Goal: Use online tool/utility: Utilize a website feature to perform a specific function

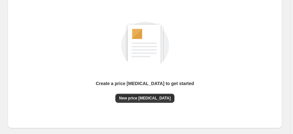
scroll to position [105, 0]
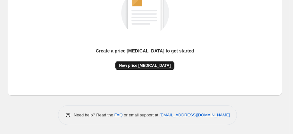
click at [132, 68] on span "New price [MEDICAL_DATA]" at bounding box center [145, 65] width 52 height 5
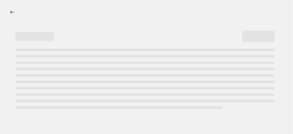
select select "percentage"
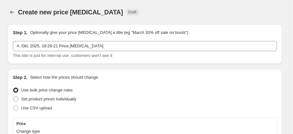
scroll to position [94, 0]
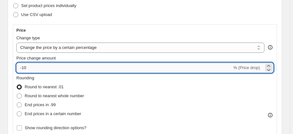
click at [64, 70] on input "-10" at bounding box center [124, 68] width 216 height 10
type input "-1"
type input "-35"
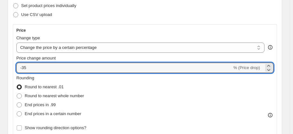
click at [137, 56] on div "Price change amount" at bounding box center [144, 58] width 257 height 6
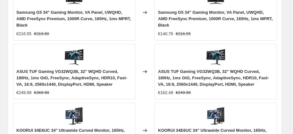
scroll to position [738, 0]
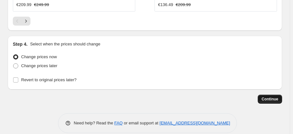
click at [276, 97] on span "Continue" at bounding box center [270, 99] width 17 height 5
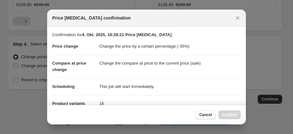
scroll to position [134, 0]
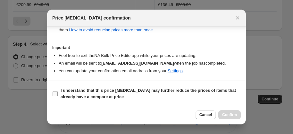
click at [55, 93] on input "I understand that this price [MEDICAL_DATA] may further reduce the prices of it…" at bounding box center [55, 93] width 5 height 5
checkbox input "true"
click at [234, 117] on span "Confirm" at bounding box center [229, 115] width 15 height 5
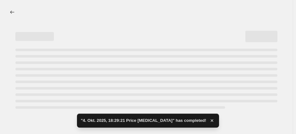
select select "percentage"
